Goal: Communication & Community: Answer question/provide support

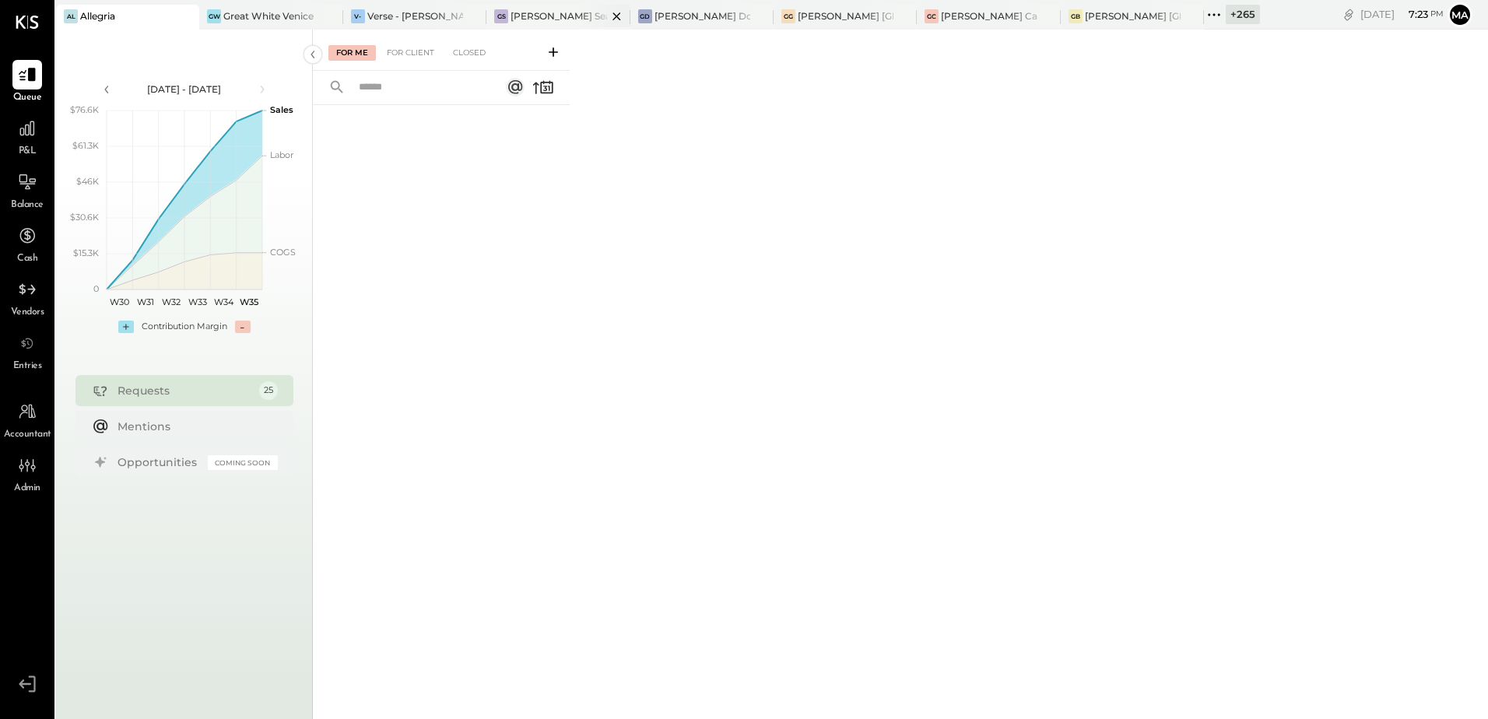
click at [542, 21] on div "[PERSON_NAME] Seaport" at bounding box center [558, 15] width 96 height 13
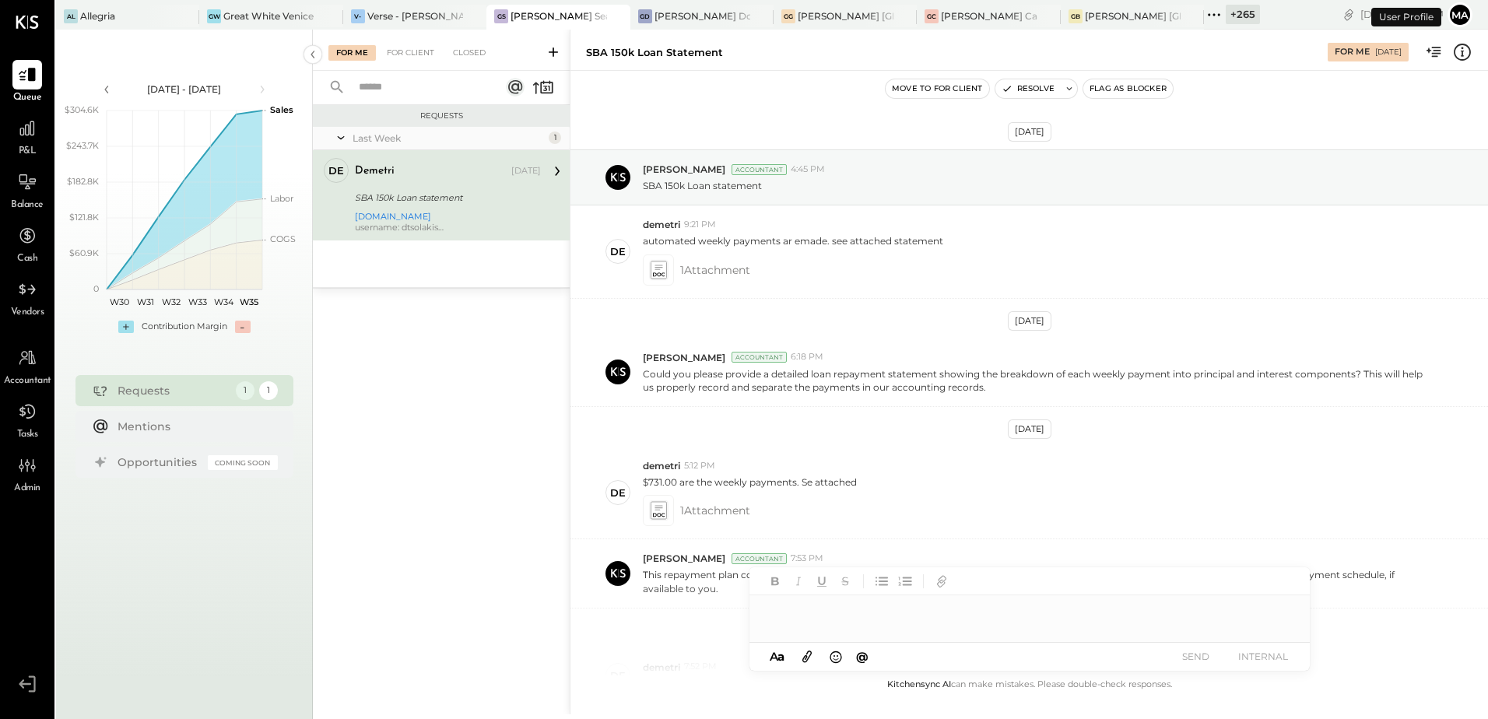
scroll to position [374, 0]
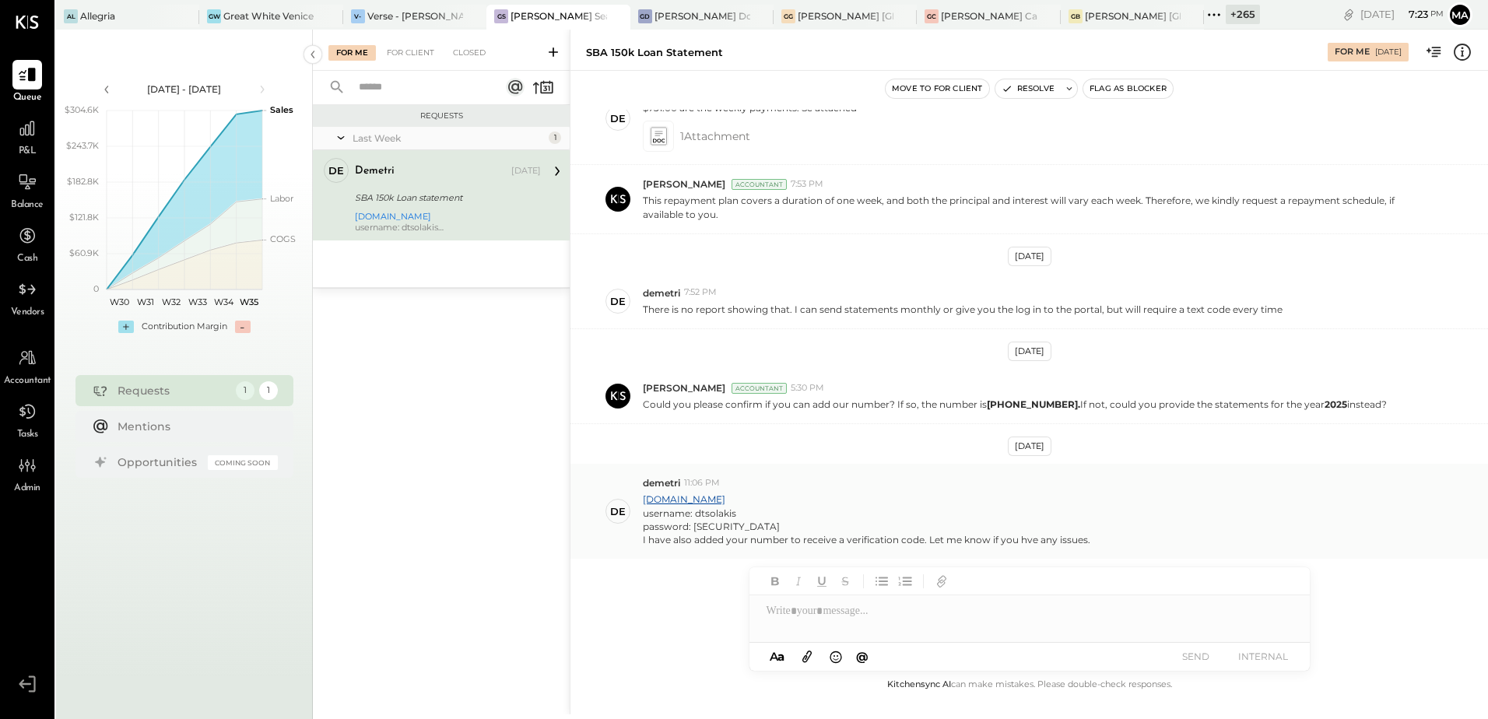
click at [977, 513] on div "username: dtsolakis" at bounding box center [866, 513] width 447 height 13
click at [1225, 15] on div "+ 265" at bounding box center [1242, 14] width 34 height 19
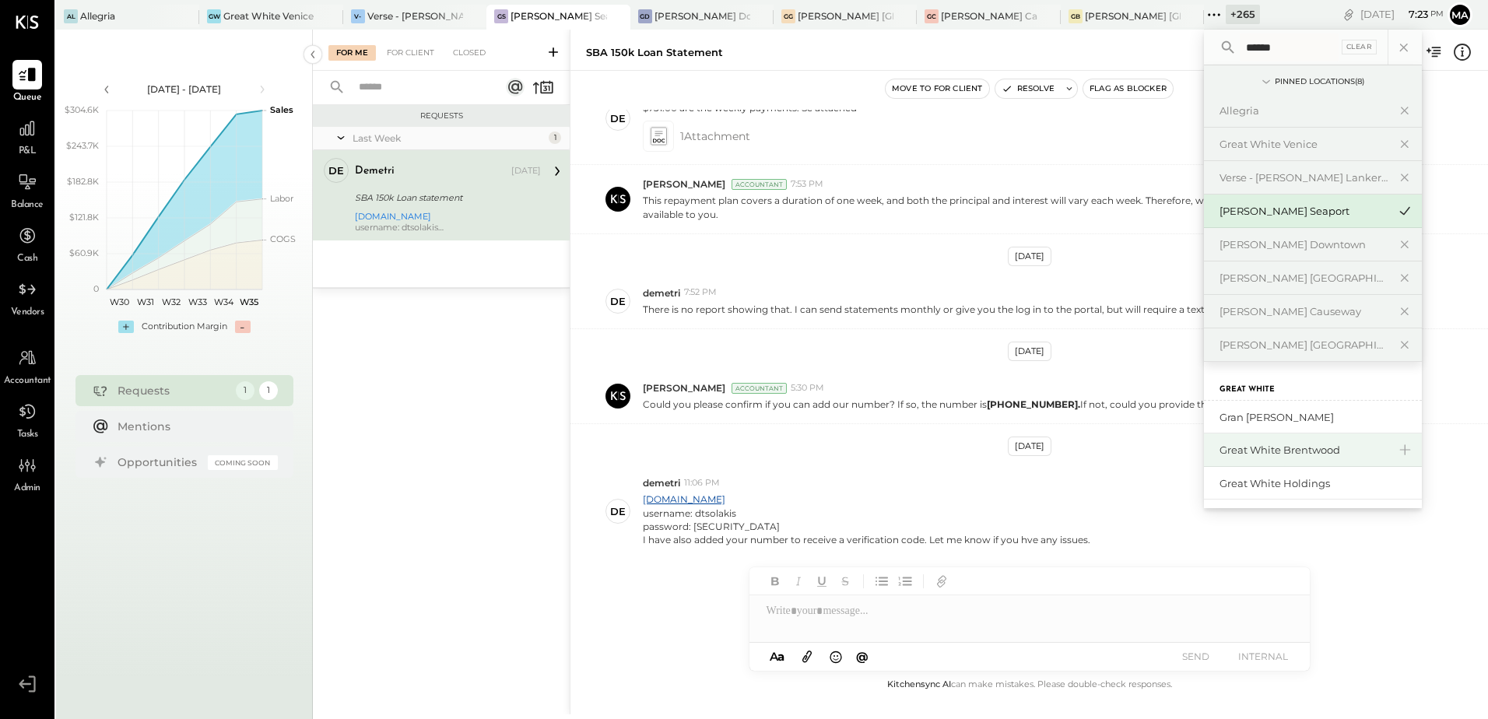
type input "*****"
click at [1268, 453] on div "Great White Brentwood" at bounding box center [1303, 450] width 168 height 15
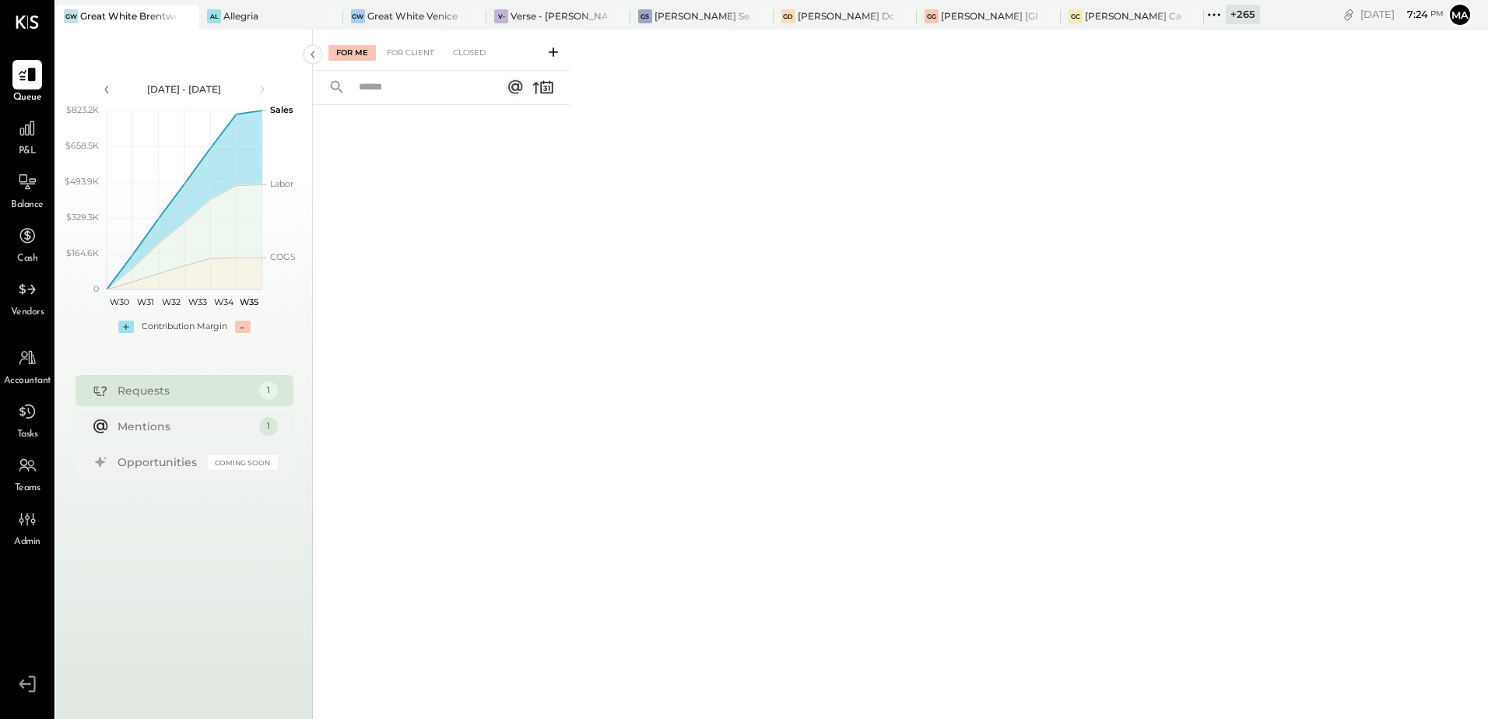
click at [1231, 3] on div "+ 265 Pinned Locations ( 8 ) [GEOGRAPHIC_DATA] Allegria Great White Venice Vers…" at bounding box center [1232, 15] width 56 height 30
click at [1246, 14] on div "+ 265" at bounding box center [1242, 14] width 34 height 19
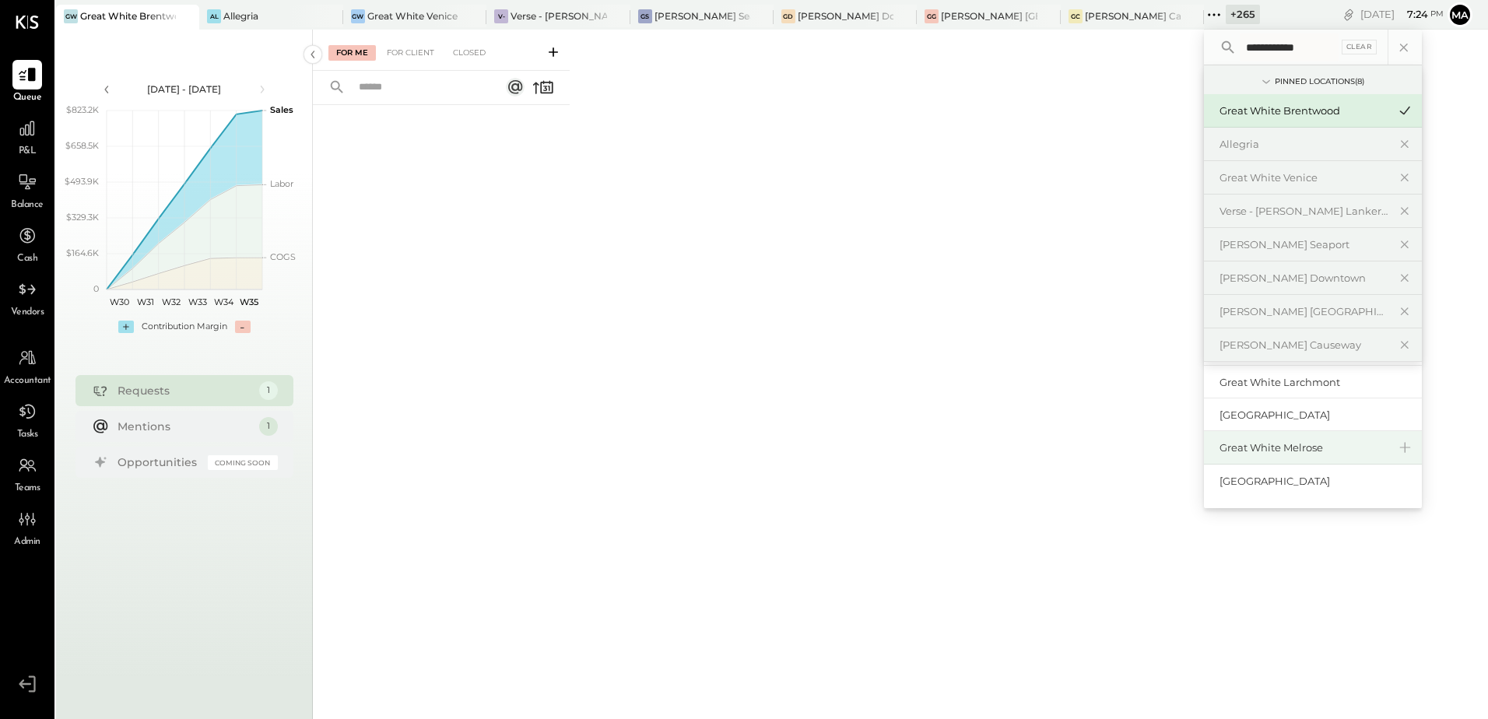
scroll to position [68, 0]
type input "**********"
click at [1273, 448] on div "Great White Melrose" at bounding box center [1303, 447] width 168 height 15
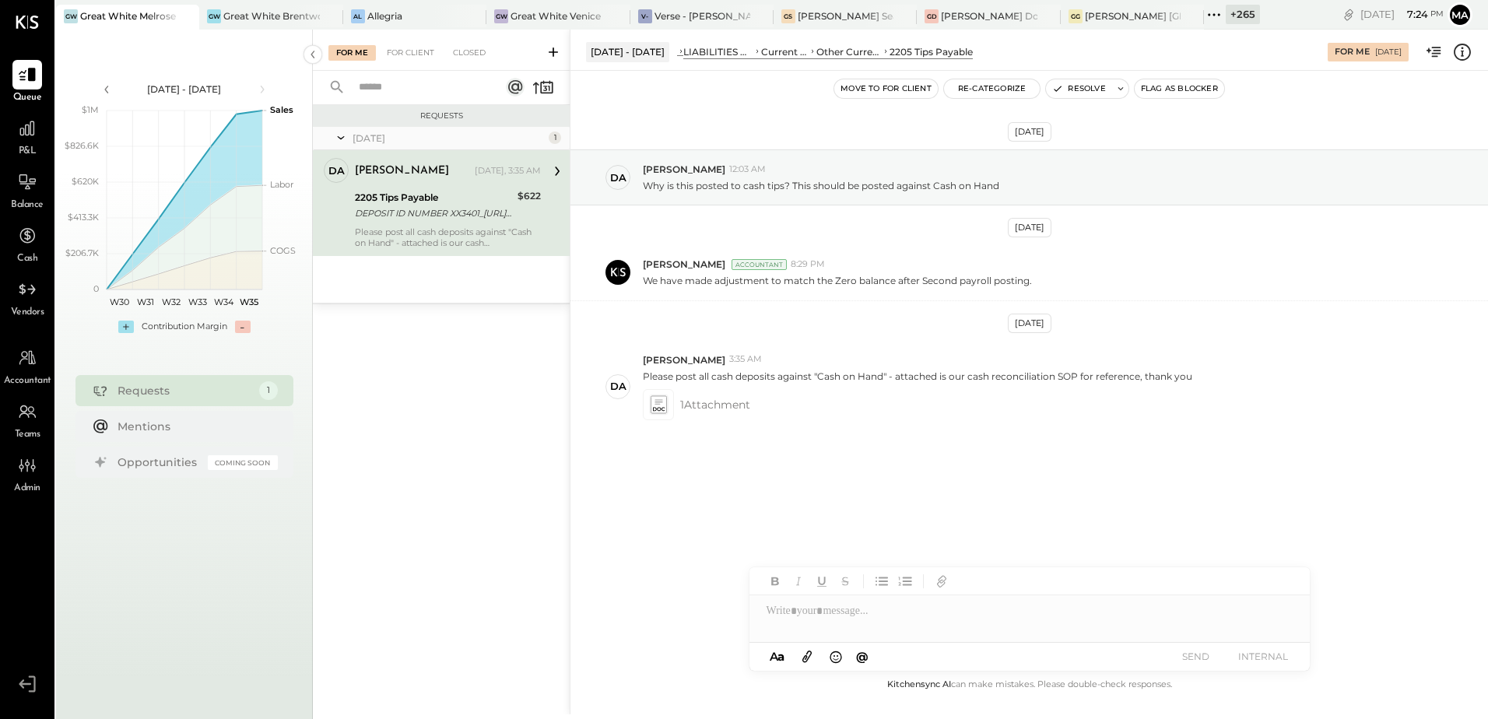
click at [479, 205] on div "DEPOSIT ID NUMBER XX3401_[URL][DOMAIN_NAME]" at bounding box center [434, 213] width 158 height 16
click at [1039, 478] on div "[DATE] DA [PERSON_NAME] 12:03 AM Why is this posted to cash tips? This should b…" at bounding box center [1028, 330] width 917 height 440
click at [654, 402] on icon at bounding box center [658, 404] width 16 height 18
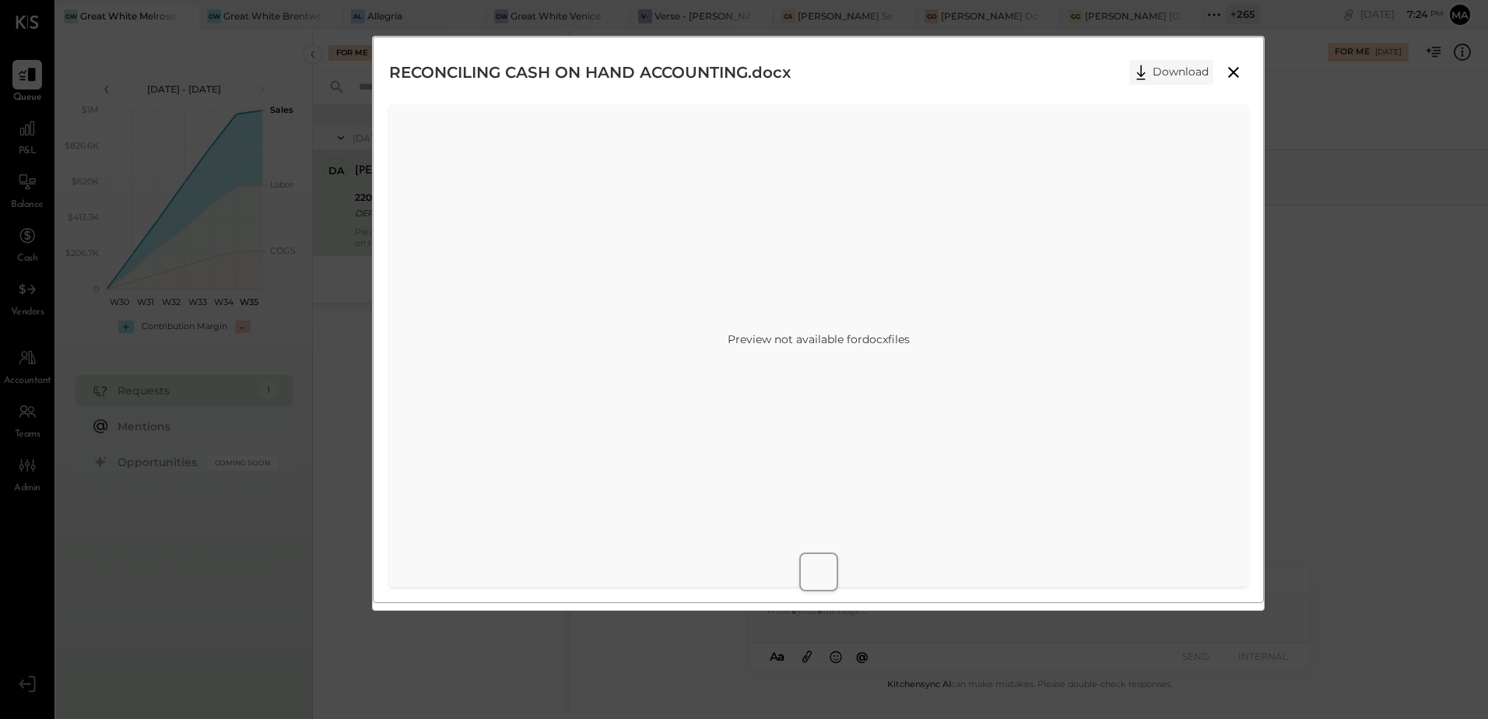
click at [1165, 74] on button "Download" at bounding box center [1171, 72] width 84 height 25
click at [1408, 458] on div "RECONCILING CASH ON HAND ACCOUNTING.docx Download Preview not available for doc…" at bounding box center [744, 359] width 1488 height 719
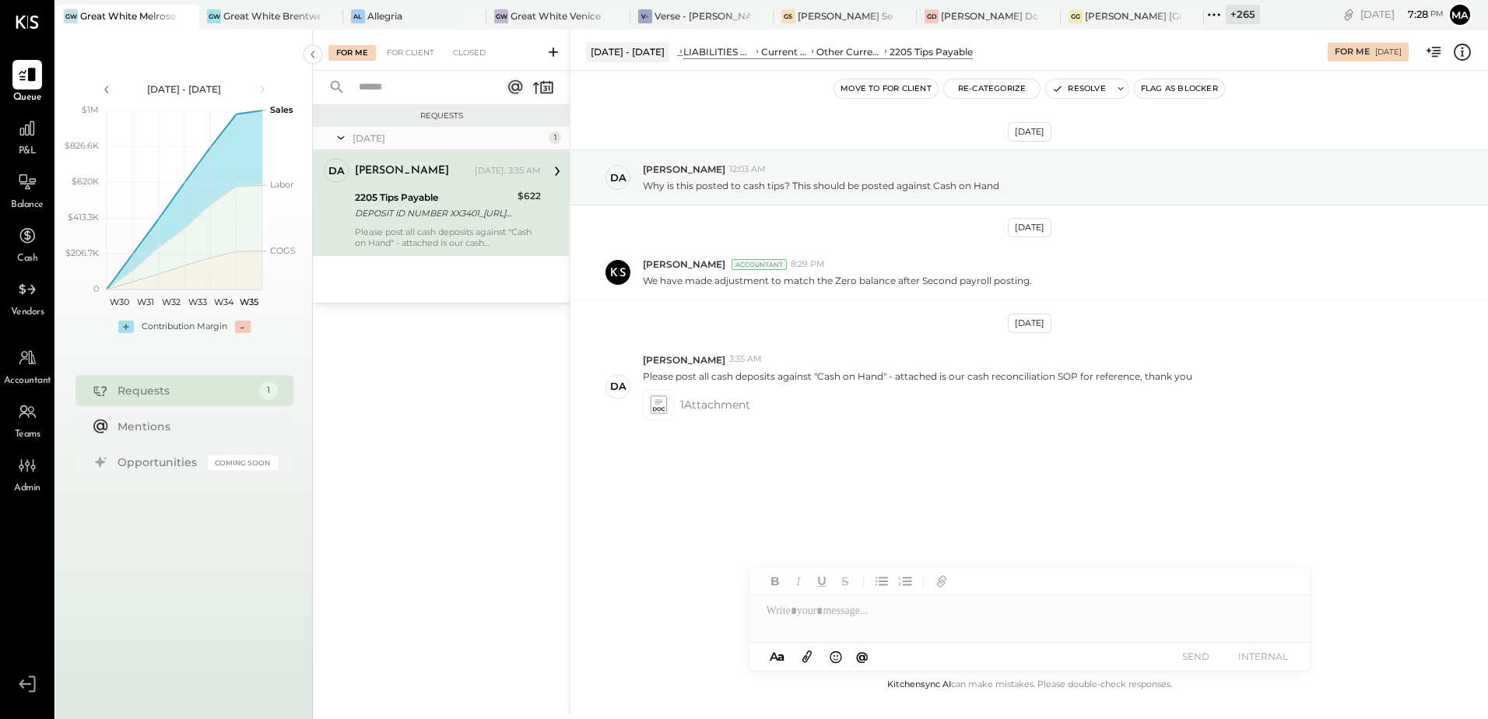
click at [815, 446] on div "[DATE] DA [PERSON_NAME] 12:03 AM Why is this posted to cash tips? This should b…" at bounding box center [1028, 330] width 917 height 440
click at [823, 622] on div at bounding box center [1029, 610] width 560 height 31
click at [948, 614] on div "**********" at bounding box center [1029, 610] width 560 height 31
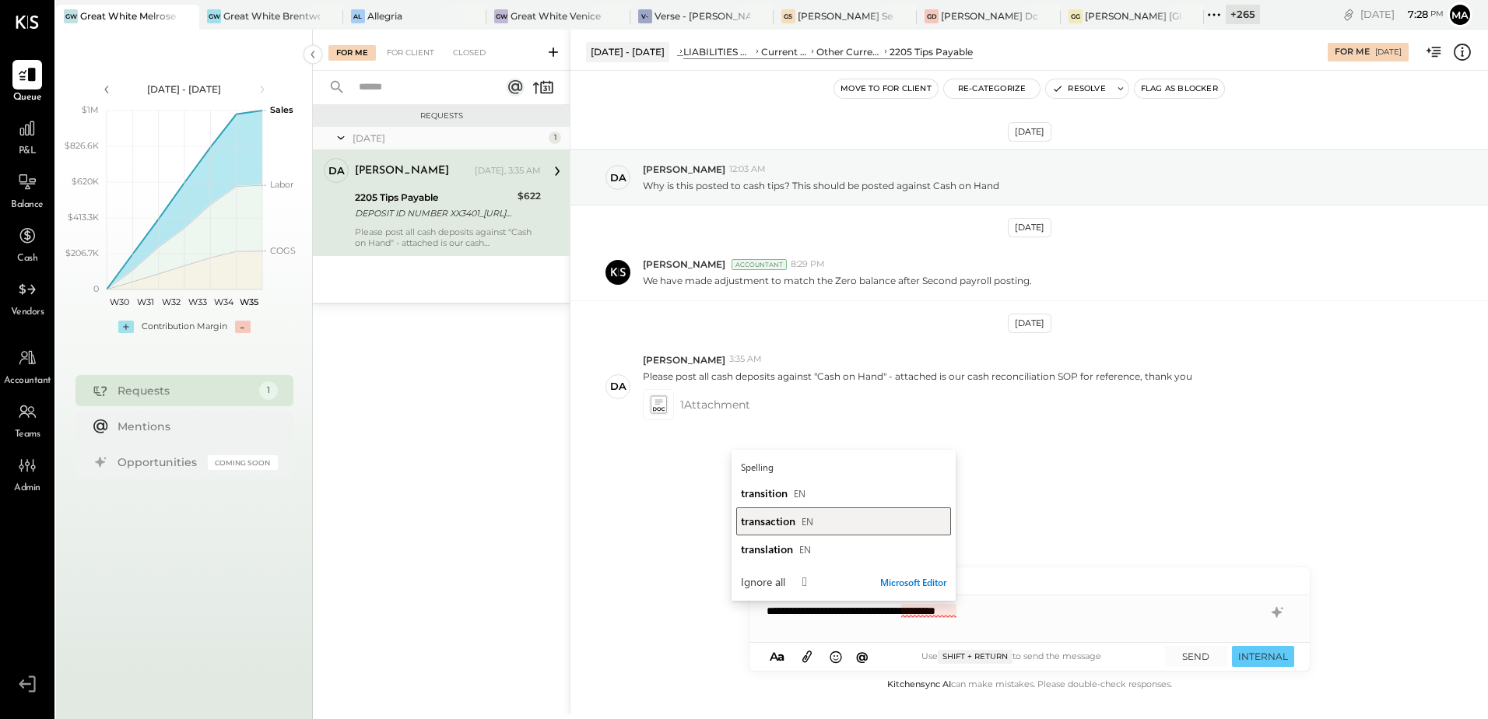
click at [791, 520] on span "transaction" at bounding box center [768, 521] width 54 height 15
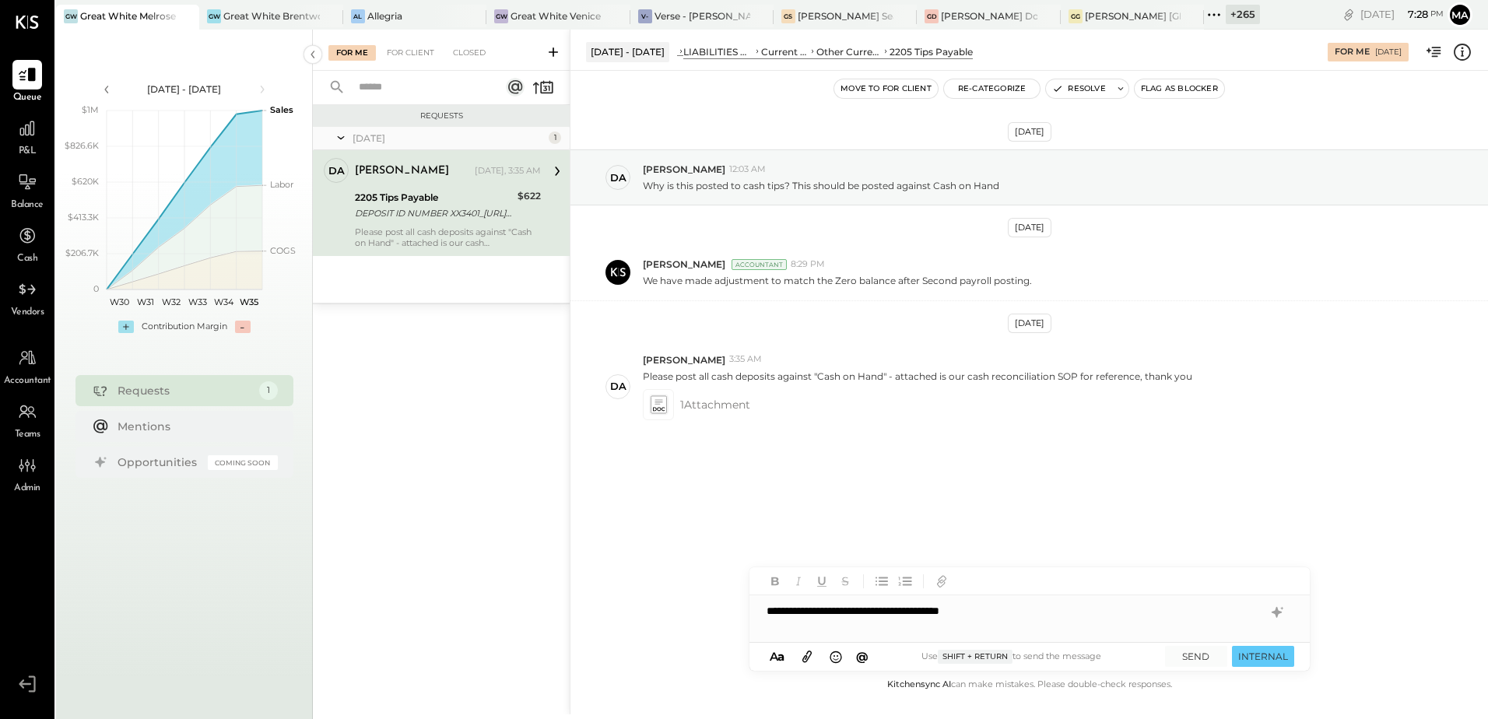
click at [1033, 608] on div "**********" at bounding box center [1029, 610] width 560 height 31
click at [1201, 657] on button "SEND" at bounding box center [1196, 656] width 62 height 21
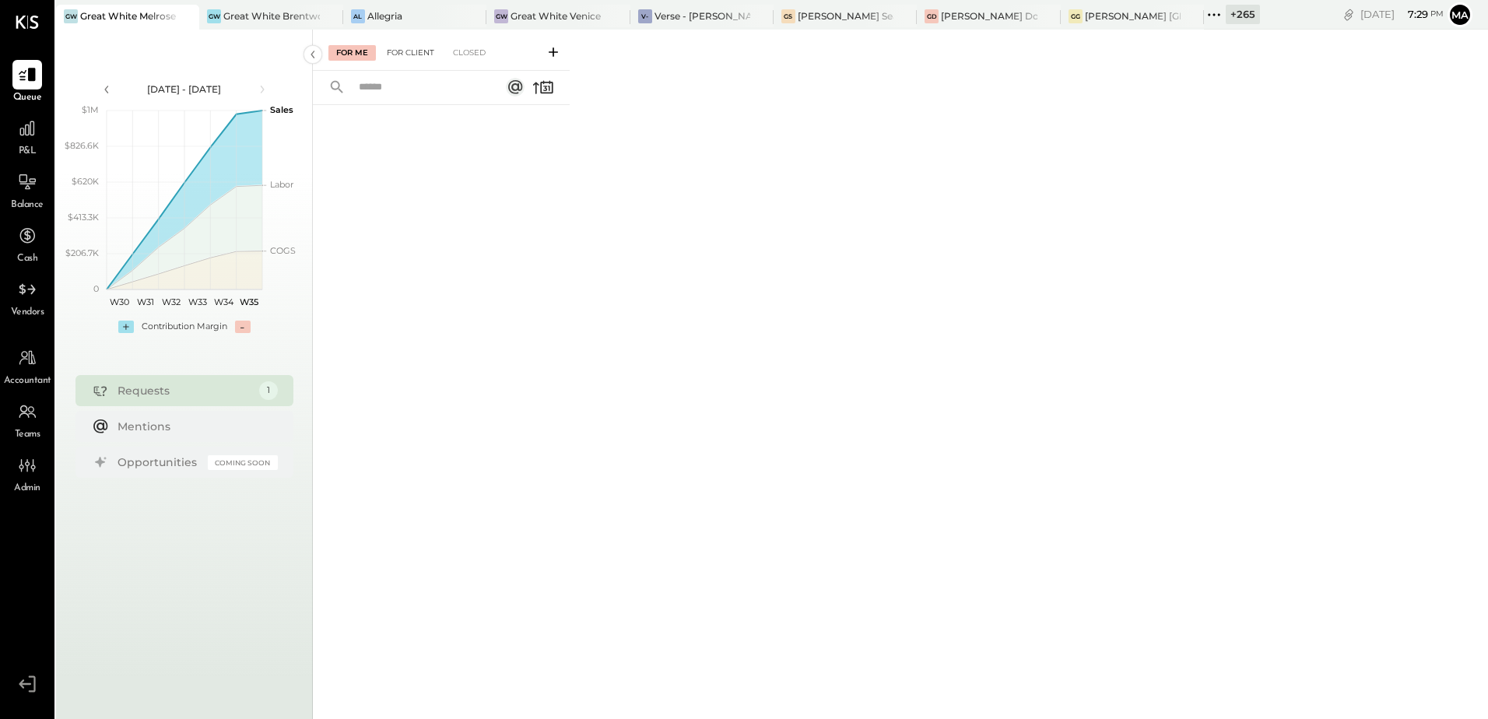
click at [420, 58] on div "For Client" at bounding box center [410, 53] width 63 height 16
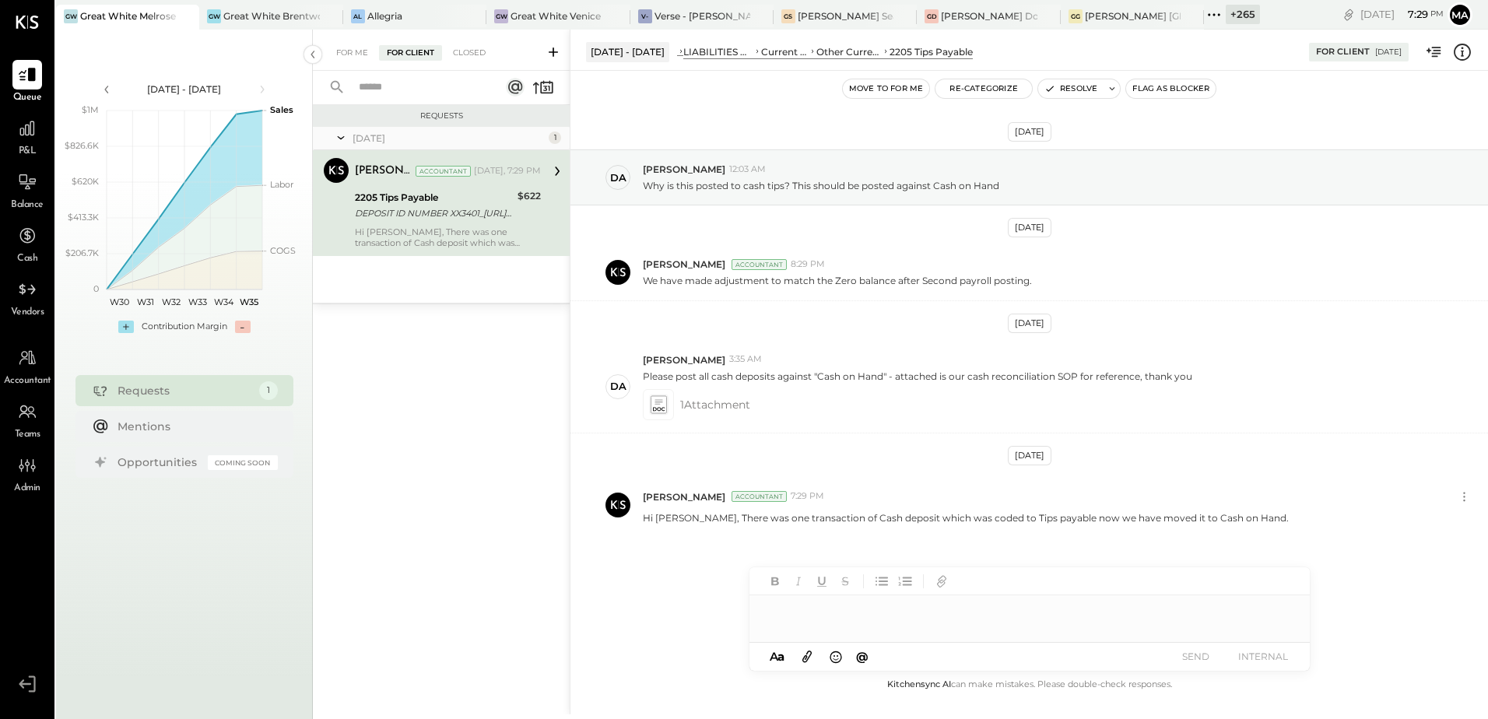
click at [362, 68] on div "For Me For Client Closed" at bounding box center [441, 50] width 257 height 41
click at [353, 49] on div "For Me" at bounding box center [351, 53] width 47 height 16
